Goal: Transaction & Acquisition: Subscribe to service/newsletter

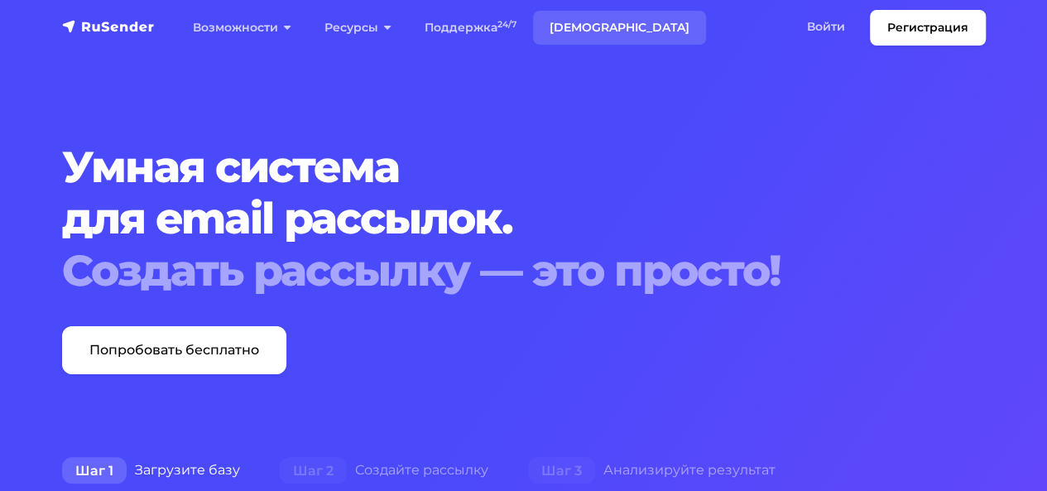
click at [578, 26] on link "[DEMOGRAPHIC_DATA]" at bounding box center [619, 28] width 173 height 34
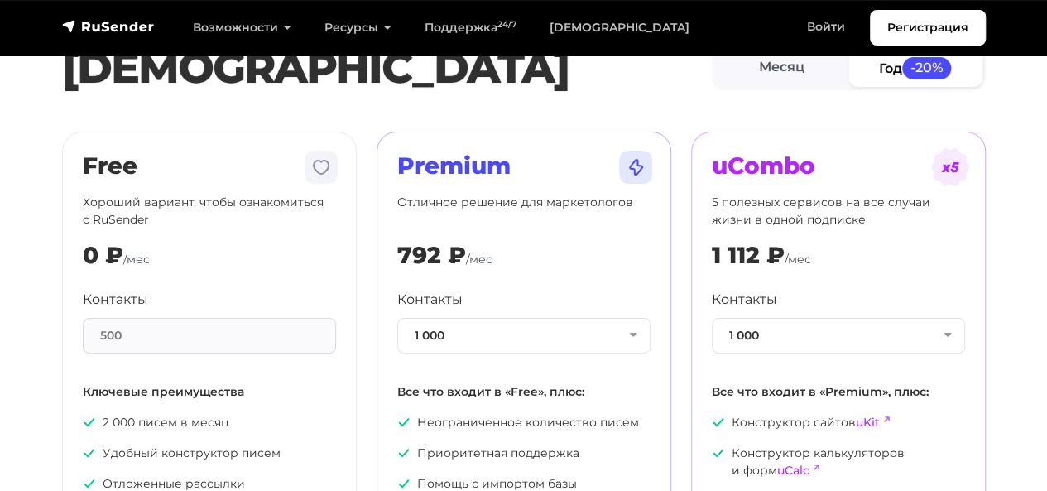
scroll to position [83, 0]
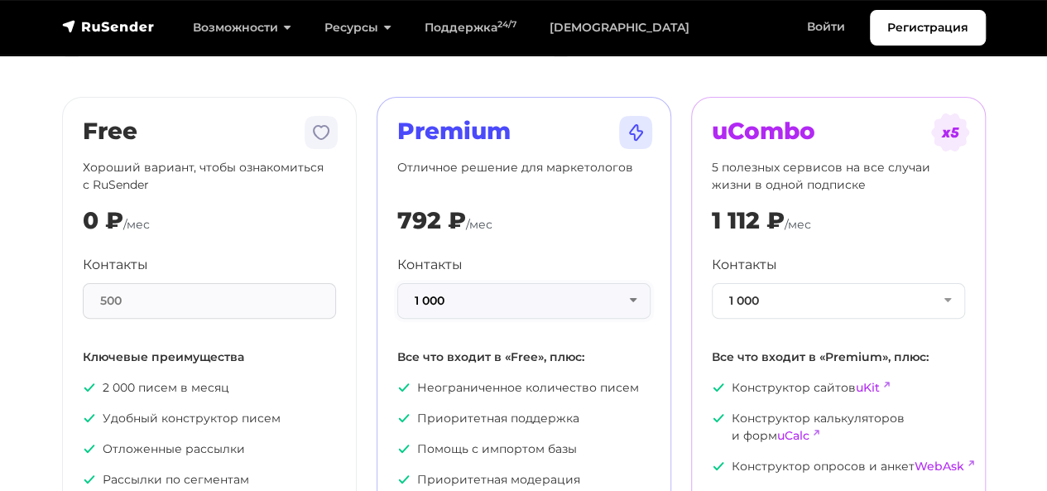
click at [577, 297] on button "1 000" at bounding box center [523, 301] width 253 height 36
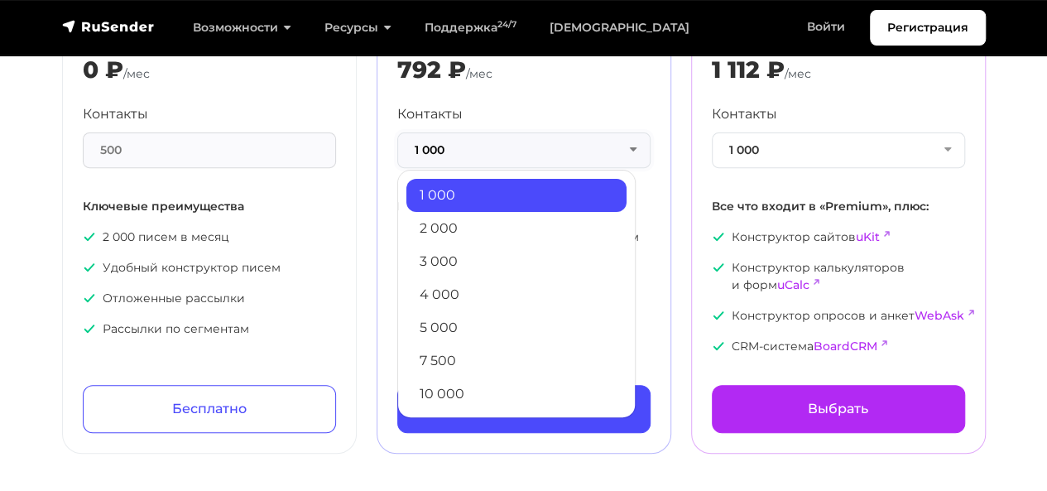
scroll to position [248, 0]
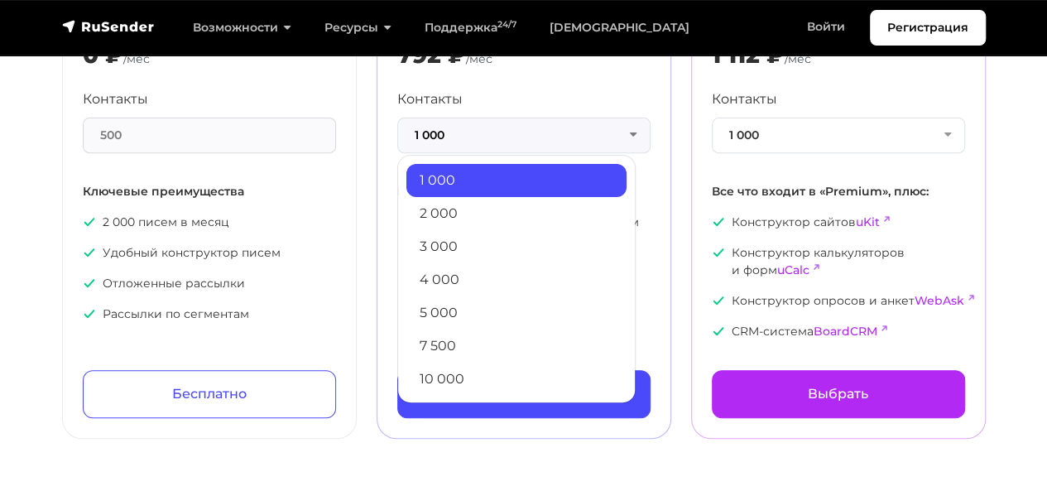
click at [538, 312] on link "5 000" at bounding box center [516, 312] width 220 height 33
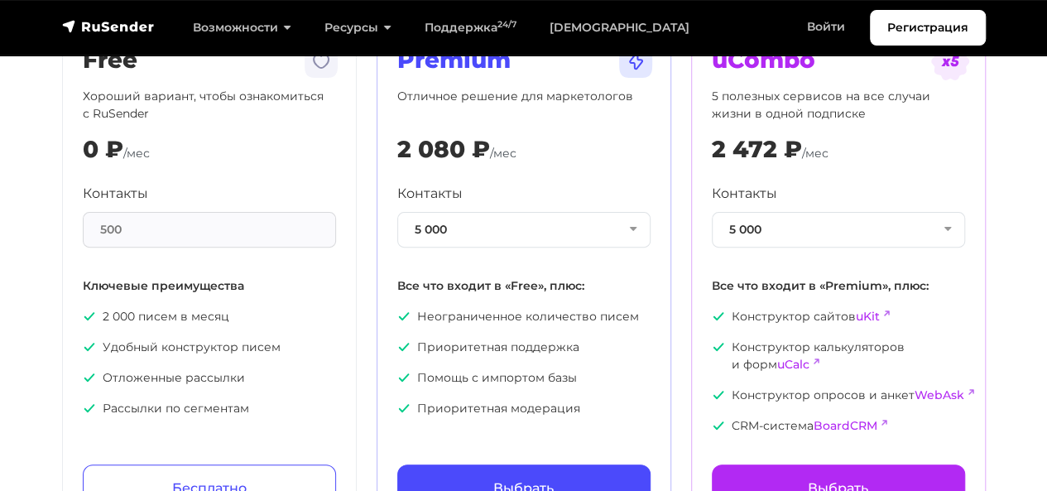
scroll to position [83, 0]
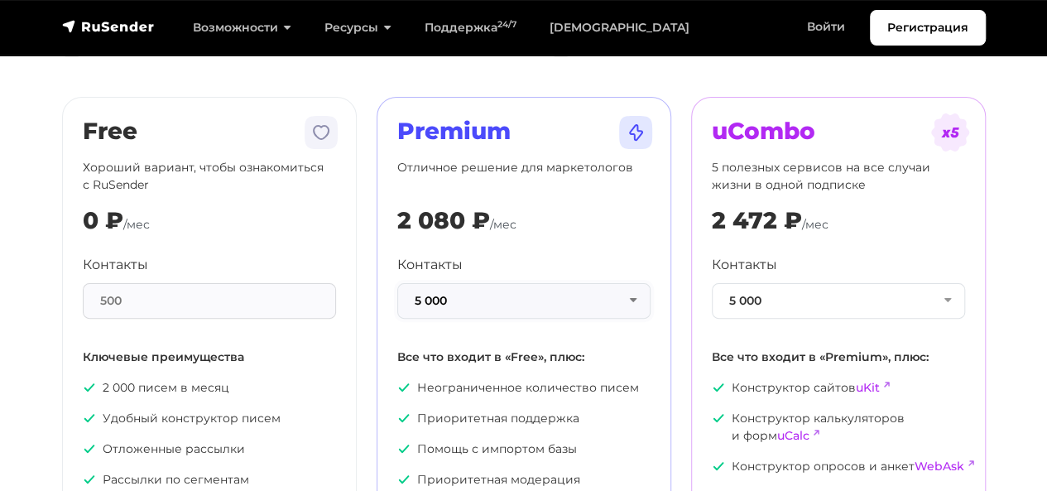
click at [502, 302] on button "5 000" at bounding box center [523, 301] width 253 height 36
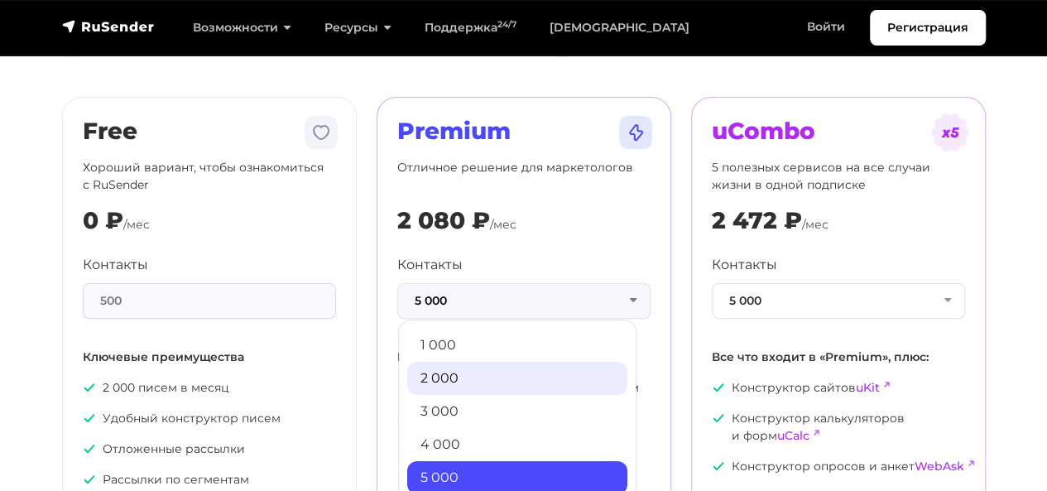
click at [492, 378] on link "2 000" at bounding box center [517, 378] width 220 height 33
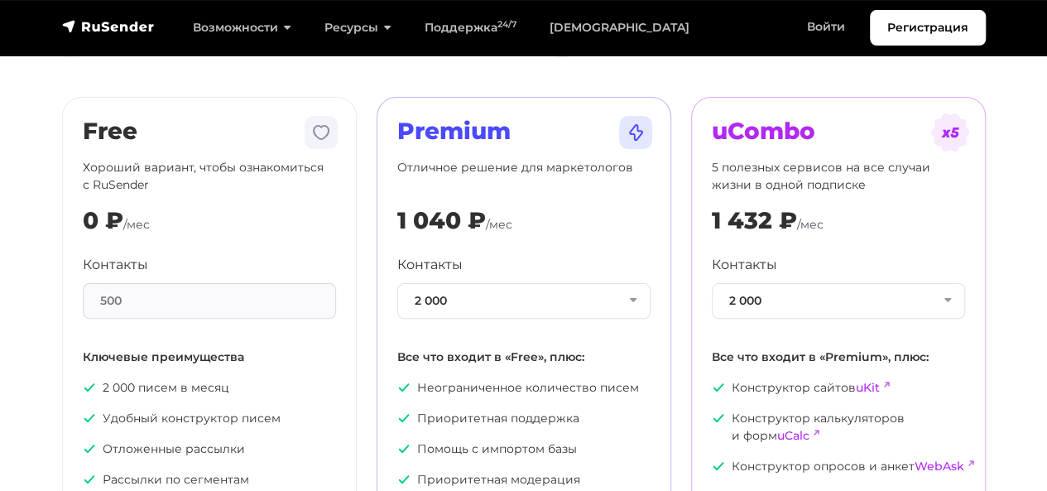
click at [271, 305] on div "500" at bounding box center [209, 301] width 253 height 36
click at [372, 82] on section "[PERSON_NAME] Год -20% Free Хороший вариант, чтобы ознакомиться с RuSender 0 ₽ …" at bounding box center [523, 270] width 1047 height 667
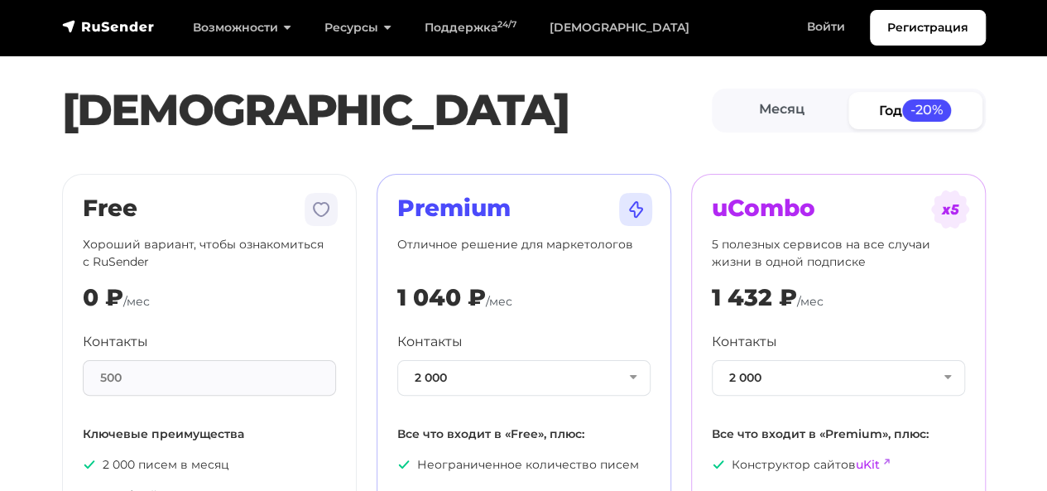
scroll to position [0, 0]
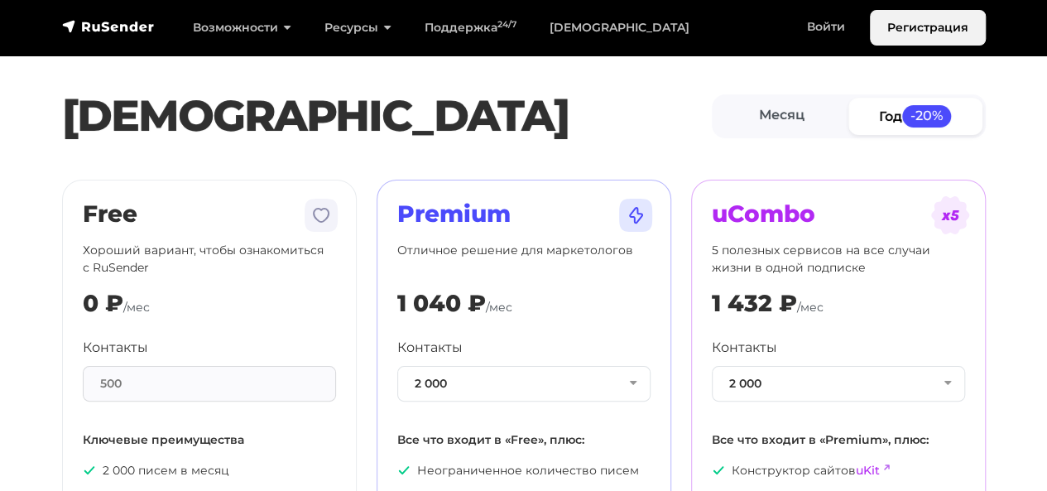
click at [910, 29] on link "Регистрация" at bounding box center [928, 28] width 116 height 36
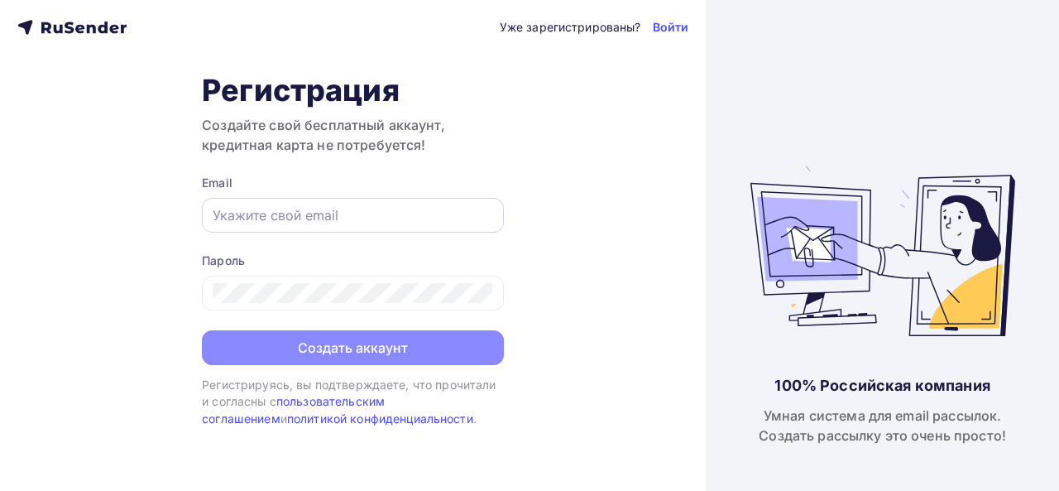
click at [383, 222] on input "text" at bounding box center [353, 215] width 281 height 20
click at [339, 208] on input "text" at bounding box center [353, 215] width 281 height 20
type input "cherenkoov@yandex.ru"
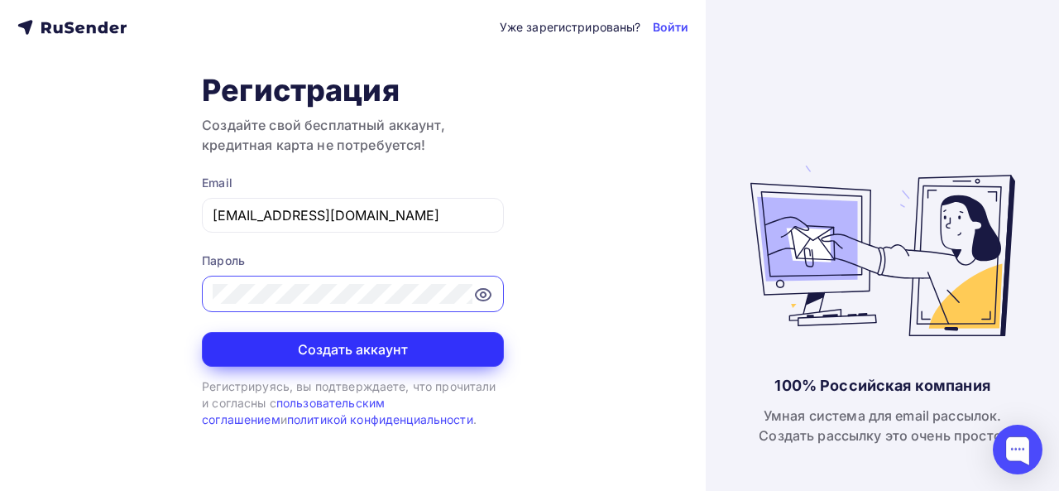
click at [323, 348] on button "Создать аккаунт" at bounding box center [353, 349] width 302 height 35
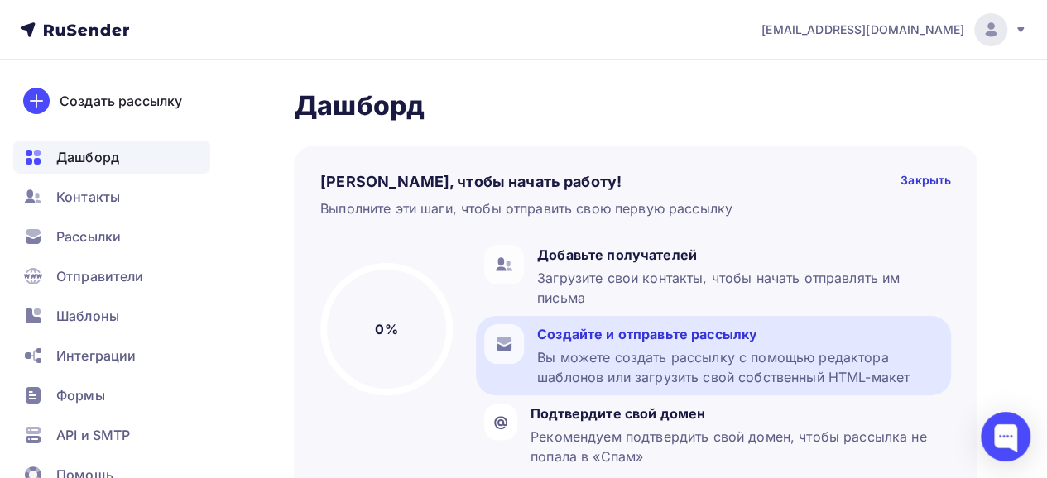
scroll to position [83, 0]
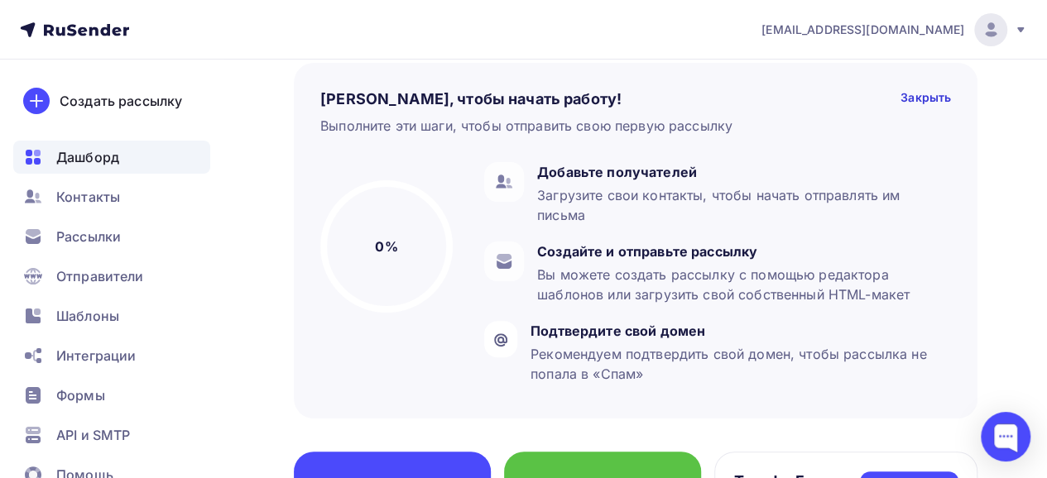
click at [2, 64] on div "Создать рассылку Дашборд Контакты Рассылки Отправители Шаблоны Интеграции Формы…" at bounding box center [111, 269] width 223 height 419
